Goal: Find specific page/section: Find specific page/section

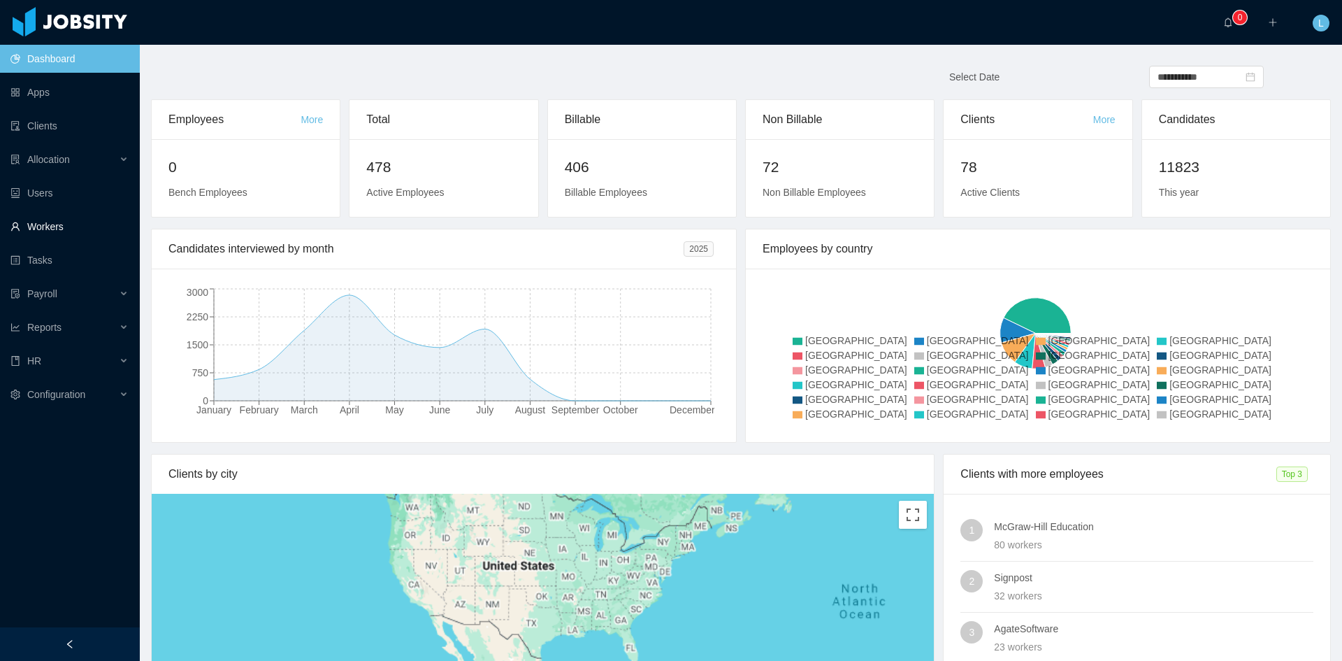
click at [89, 233] on link "Workers" at bounding box center [69, 227] width 118 height 28
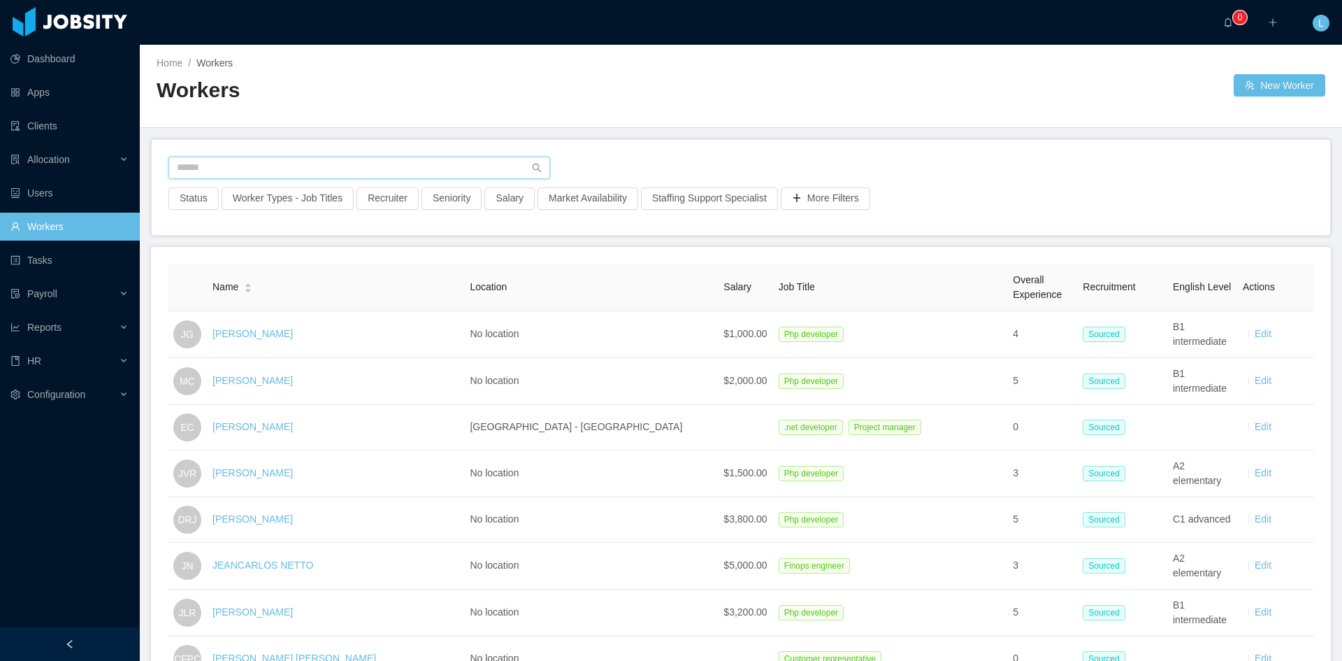
click at [211, 171] on input "text" at bounding box center [359, 168] width 382 height 22
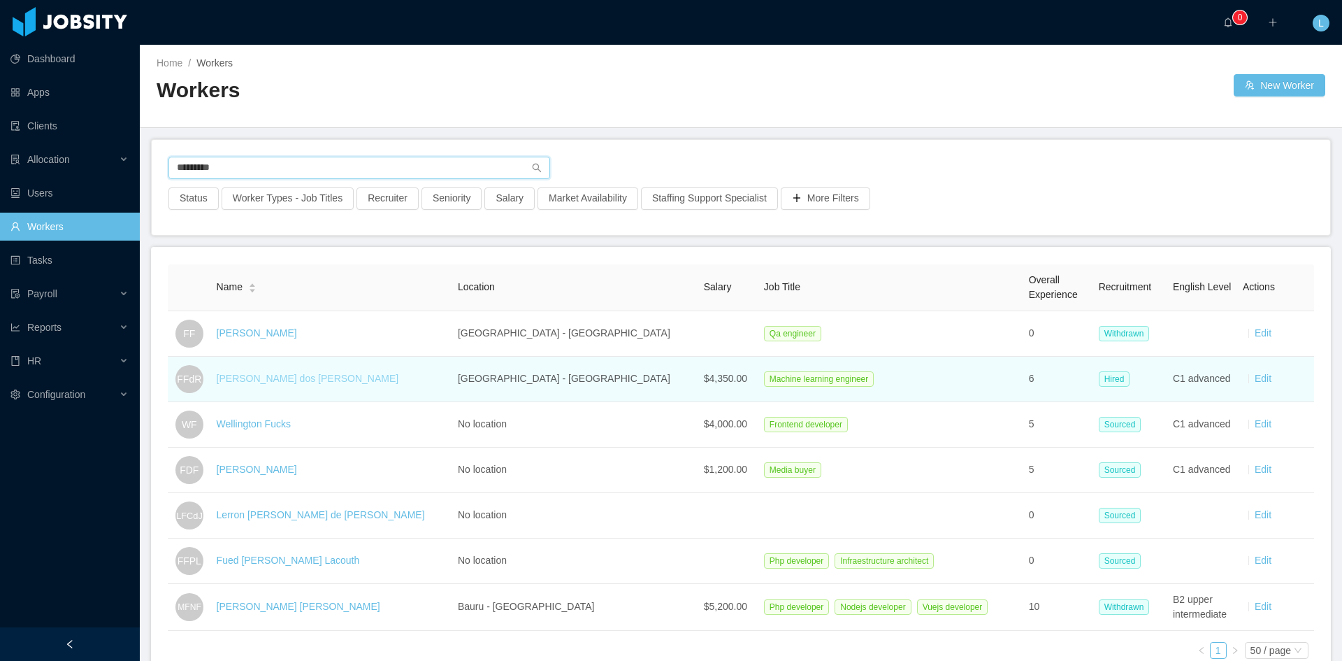
type input "*********"
click at [271, 379] on link "Felipe Führ dos Reis" at bounding box center [308, 378] width 182 height 11
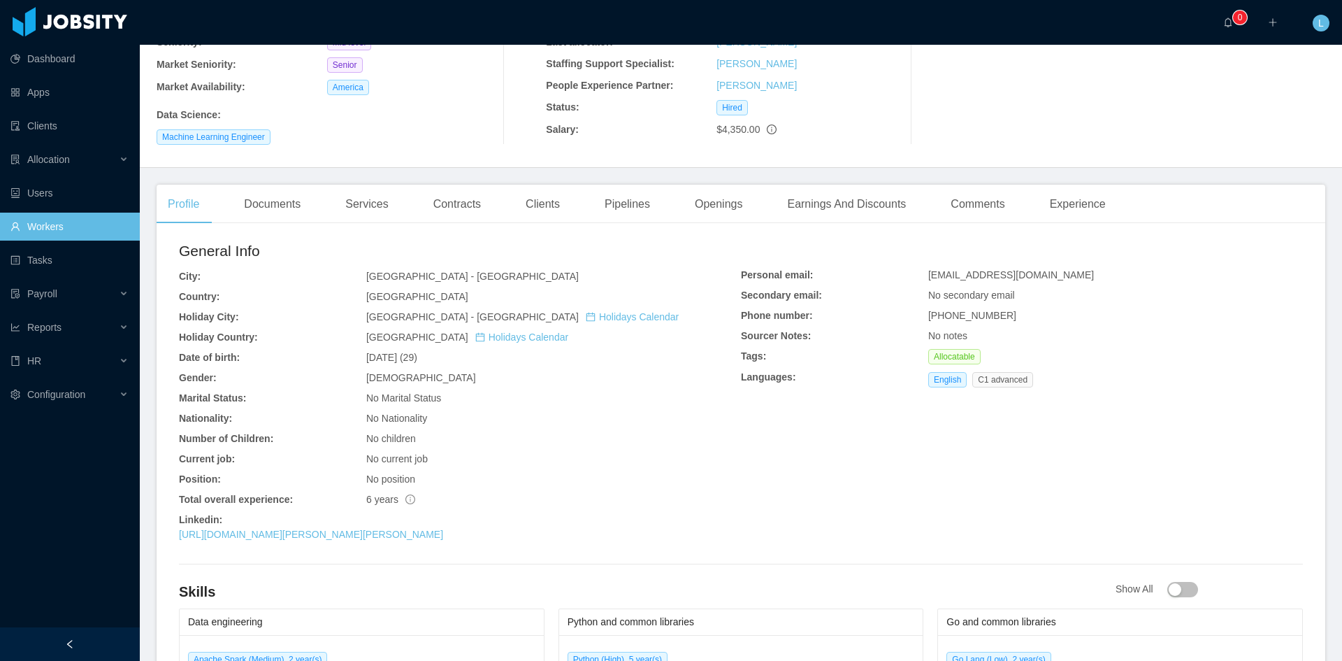
scroll to position [210, 0]
click at [293, 199] on div "Documents" at bounding box center [272, 201] width 79 height 39
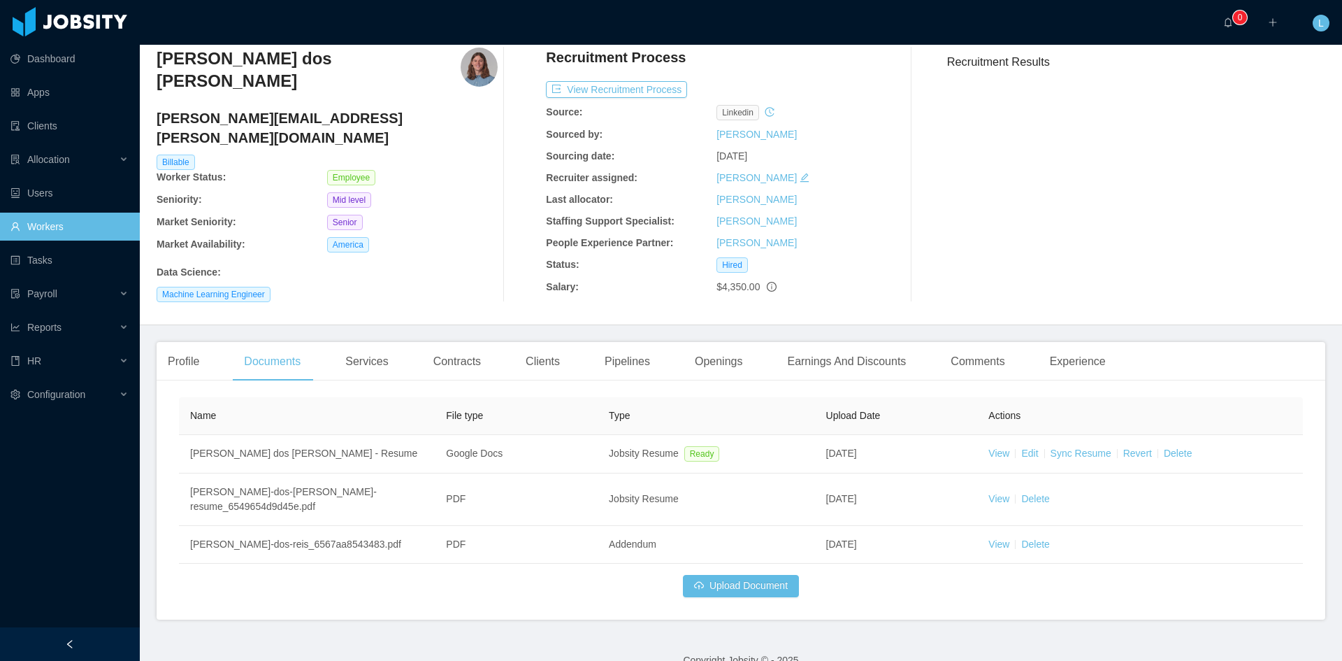
scroll to position [52, 0]
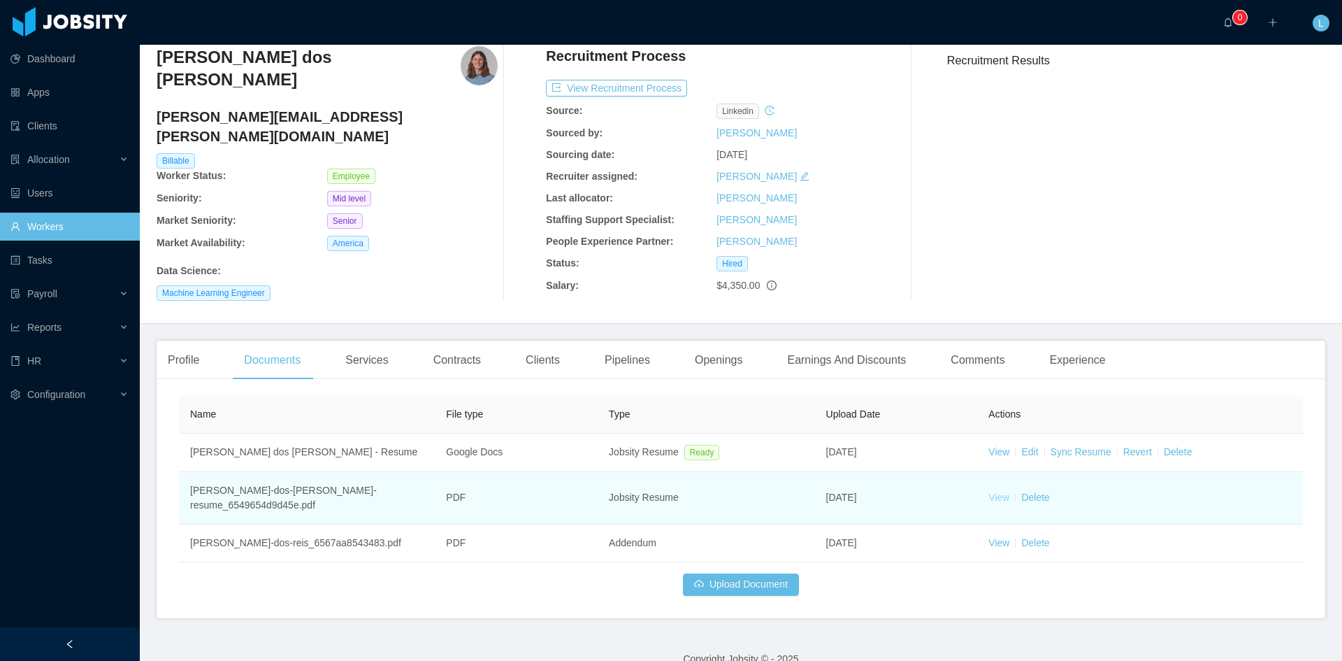
click at [998, 492] on link "View" at bounding box center [999, 497] width 21 height 11
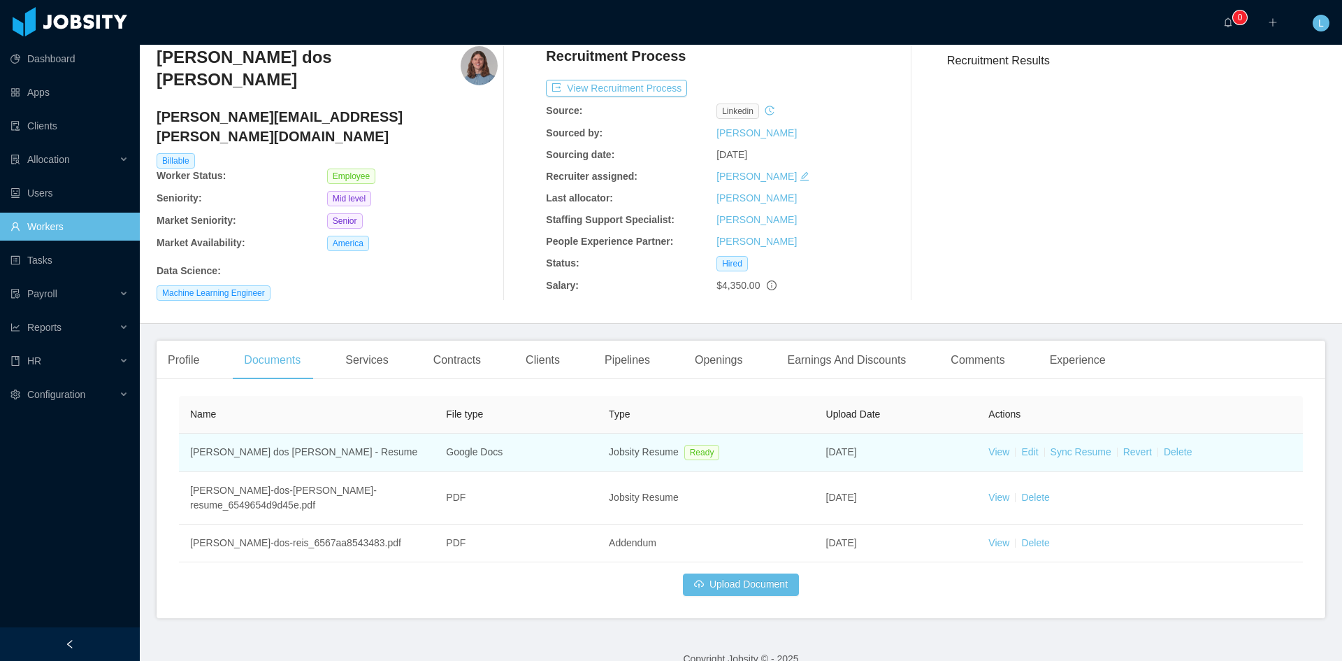
click at [984, 454] on td "View Edit Sync Resume Revert Delete" at bounding box center [1140, 452] width 326 height 38
click at [989, 447] on link "View" at bounding box center [999, 451] width 21 height 11
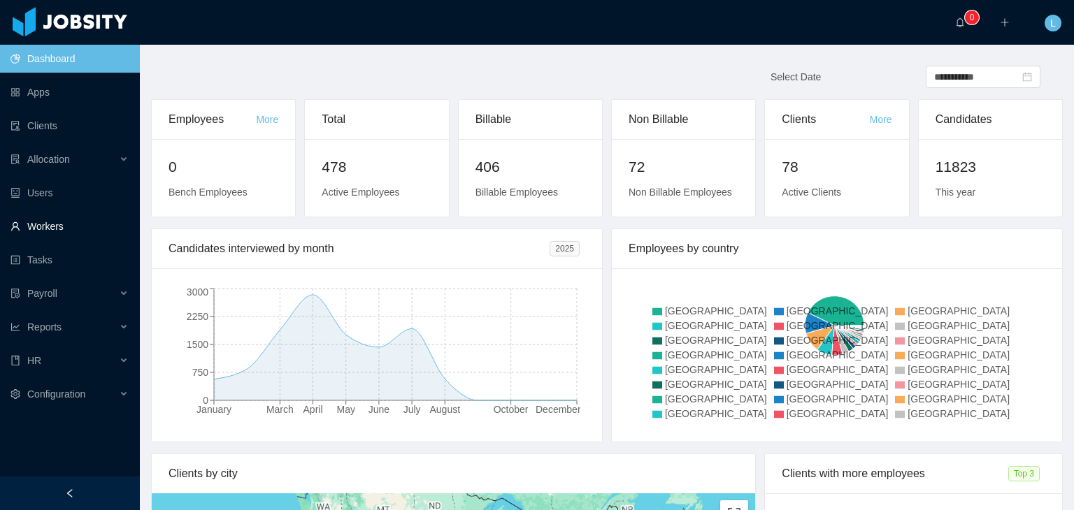
click at [70, 230] on link "Workers" at bounding box center [69, 227] width 118 height 28
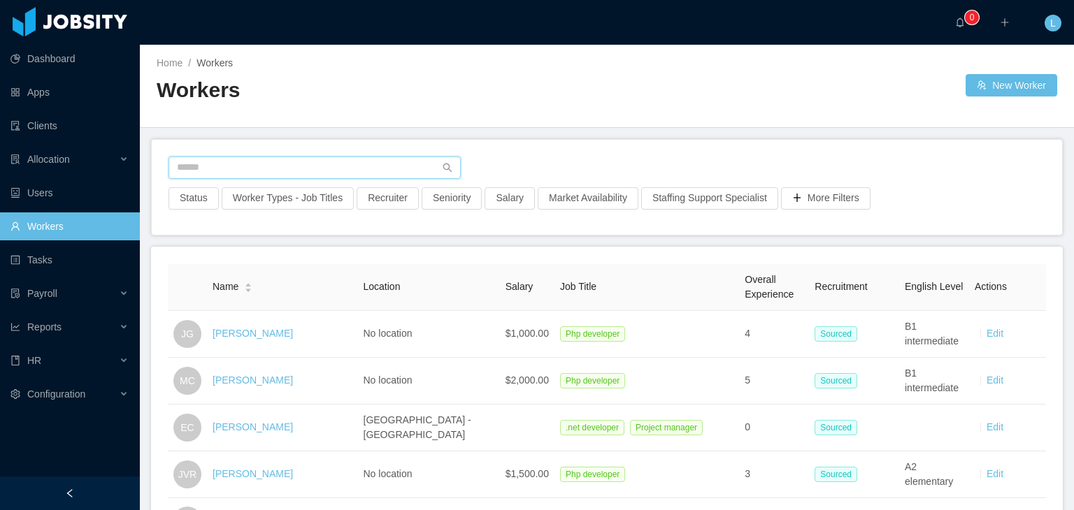
click at [359, 166] on input "text" at bounding box center [314, 168] width 292 height 22
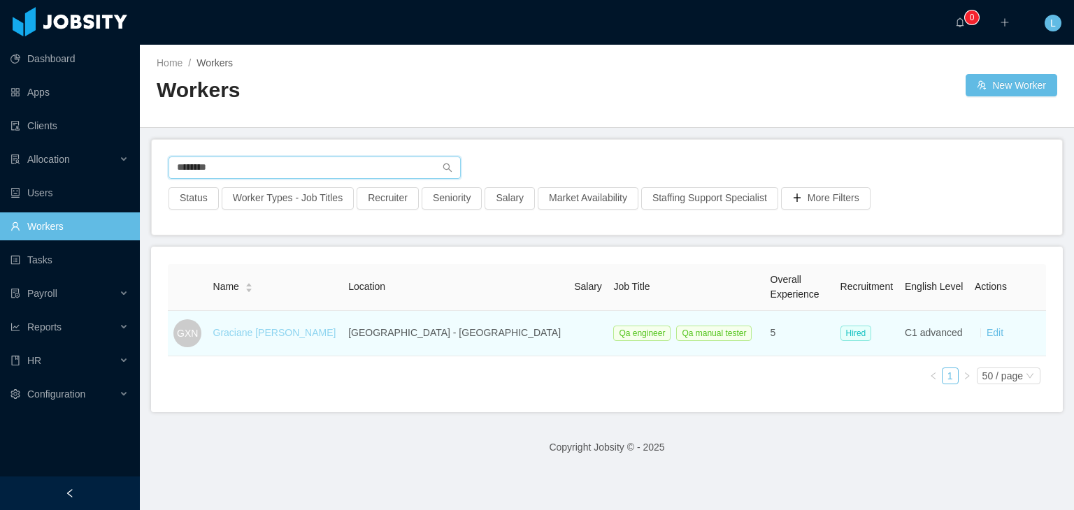
type input "********"
click at [301, 331] on link "Graciane [PERSON_NAME]" at bounding box center [274, 332] width 123 height 11
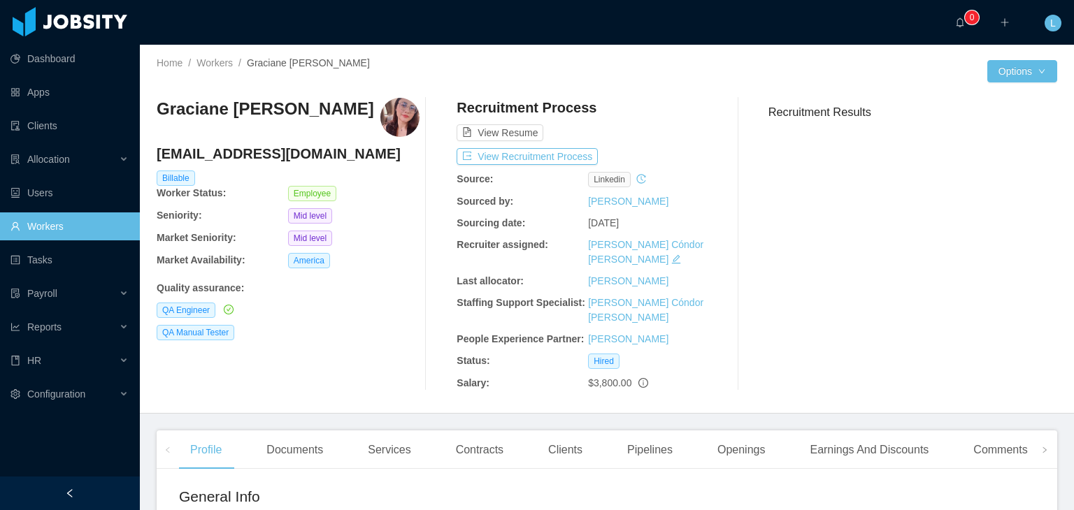
click at [393, 127] on img at bounding box center [399, 117] width 39 height 39
click at [577, 431] on div "Clients" at bounding box center [565, 450] width 57 height 39
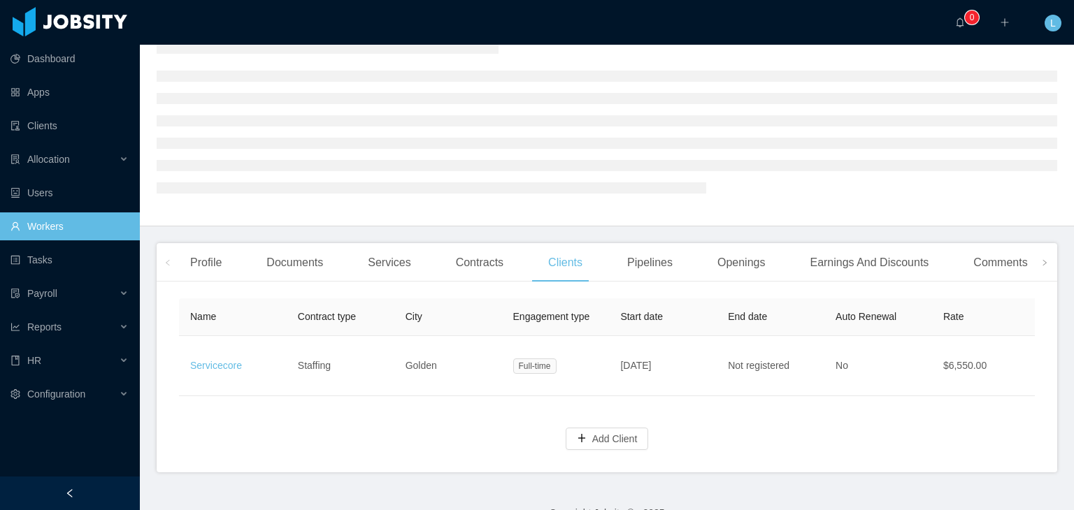
scroll to position [70, 0]
